Goal: Navigation & Orientation: Find specific page/section

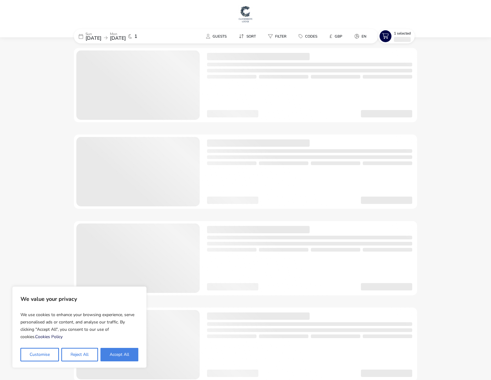
click at [116, 354] on button "Accept All" at bounding box center [119, 354] width 38 height 13
checkbox input "true"
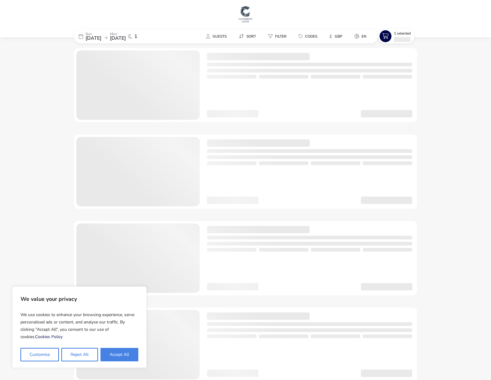
checkbox input "true"
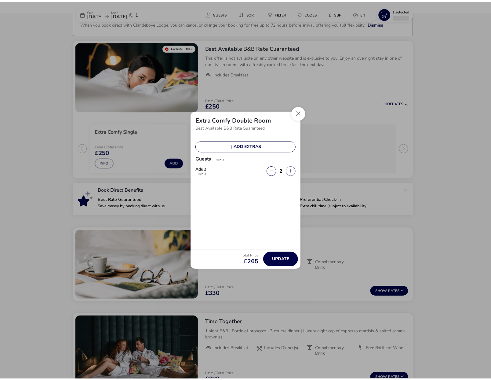
scroll to position [42, 0]
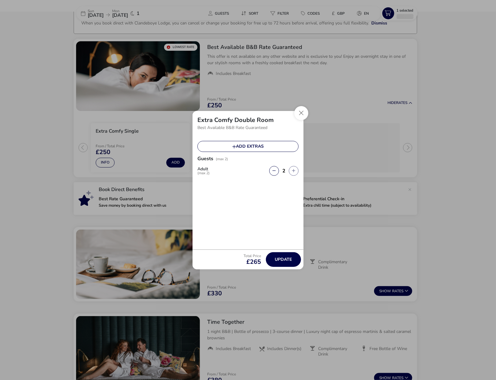
click at [301, 113] on button "Close" at bounding box center [301, 113] width 14 height 14
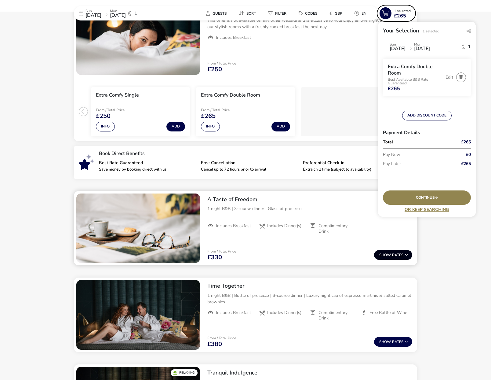
scroll to position [134, 0]
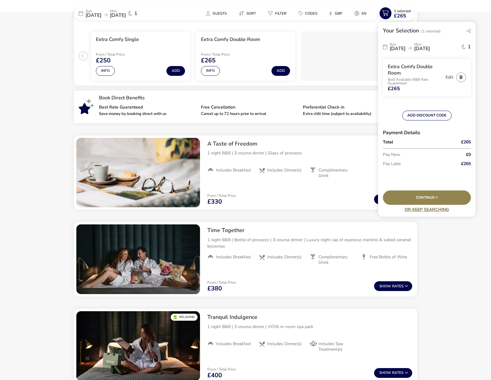
click at [427, 208] on link "Or Keep Searching" at bounding box center [427, 209] width 88 height 5
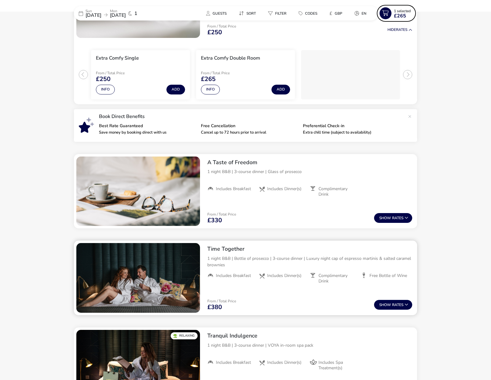
scroll to position [12, 0]
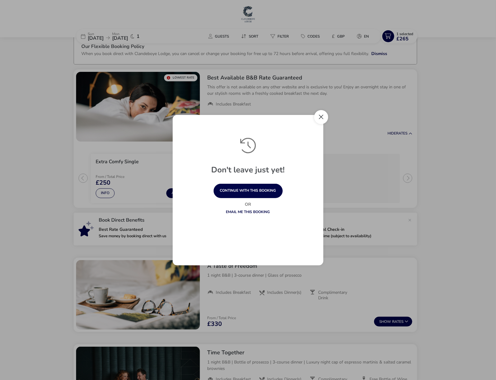
click at [324, 117] on button "Close" at bounding box center [321, 117] width 14 height 14
